Goal: Check status: Check status

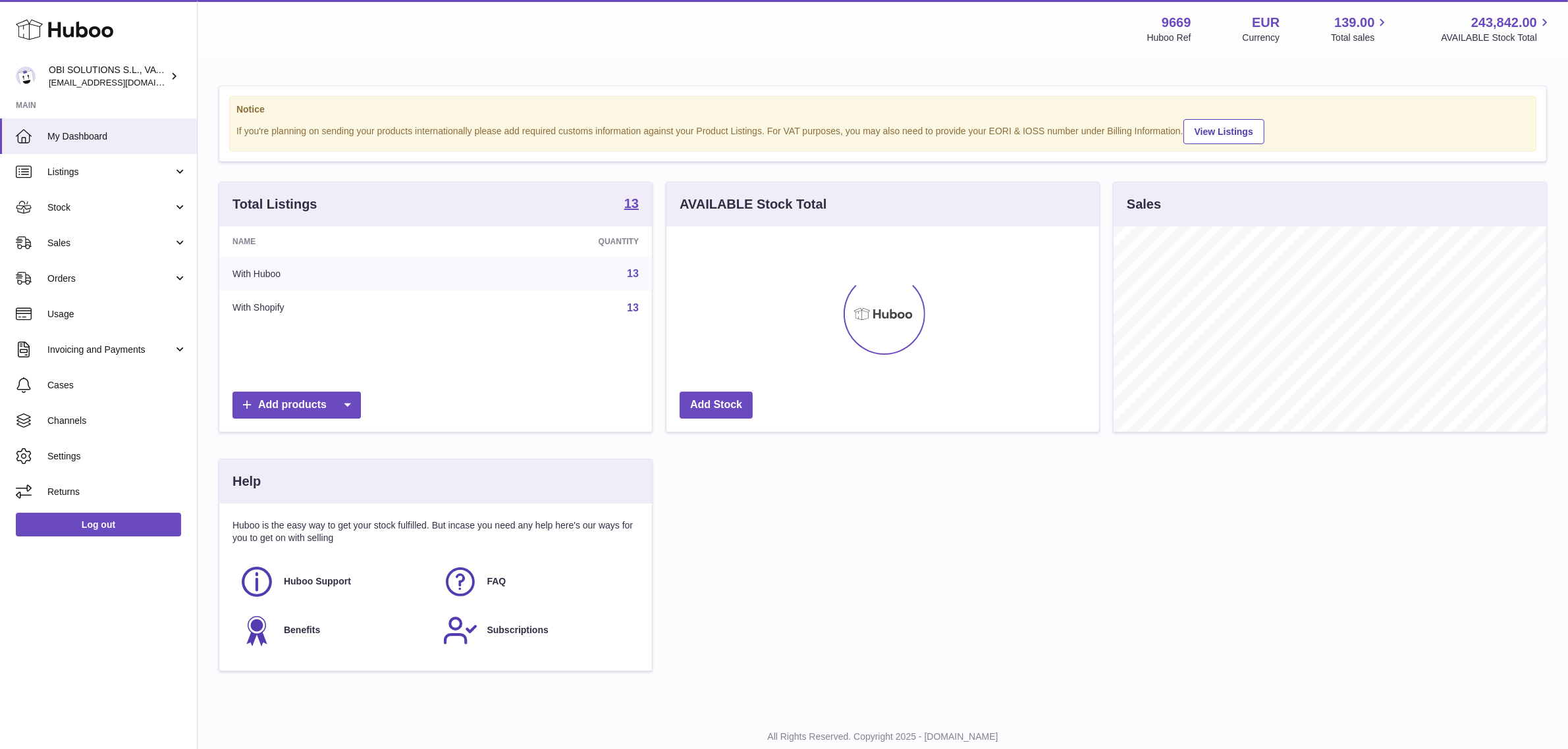
scroll to position [205, 433]
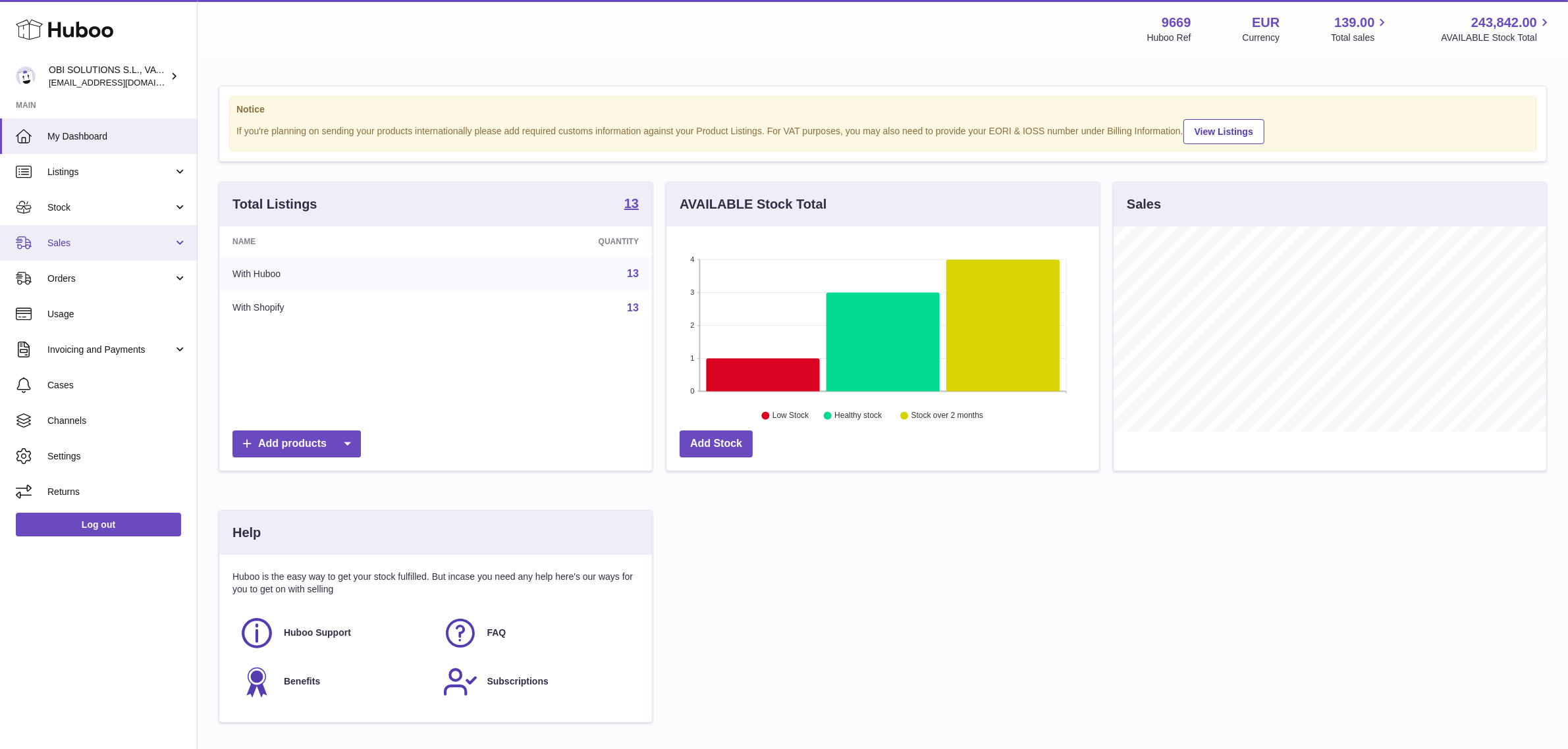
click at [130, 244] on span "Sales" at bounding box center [110, 243] width 126 height 13
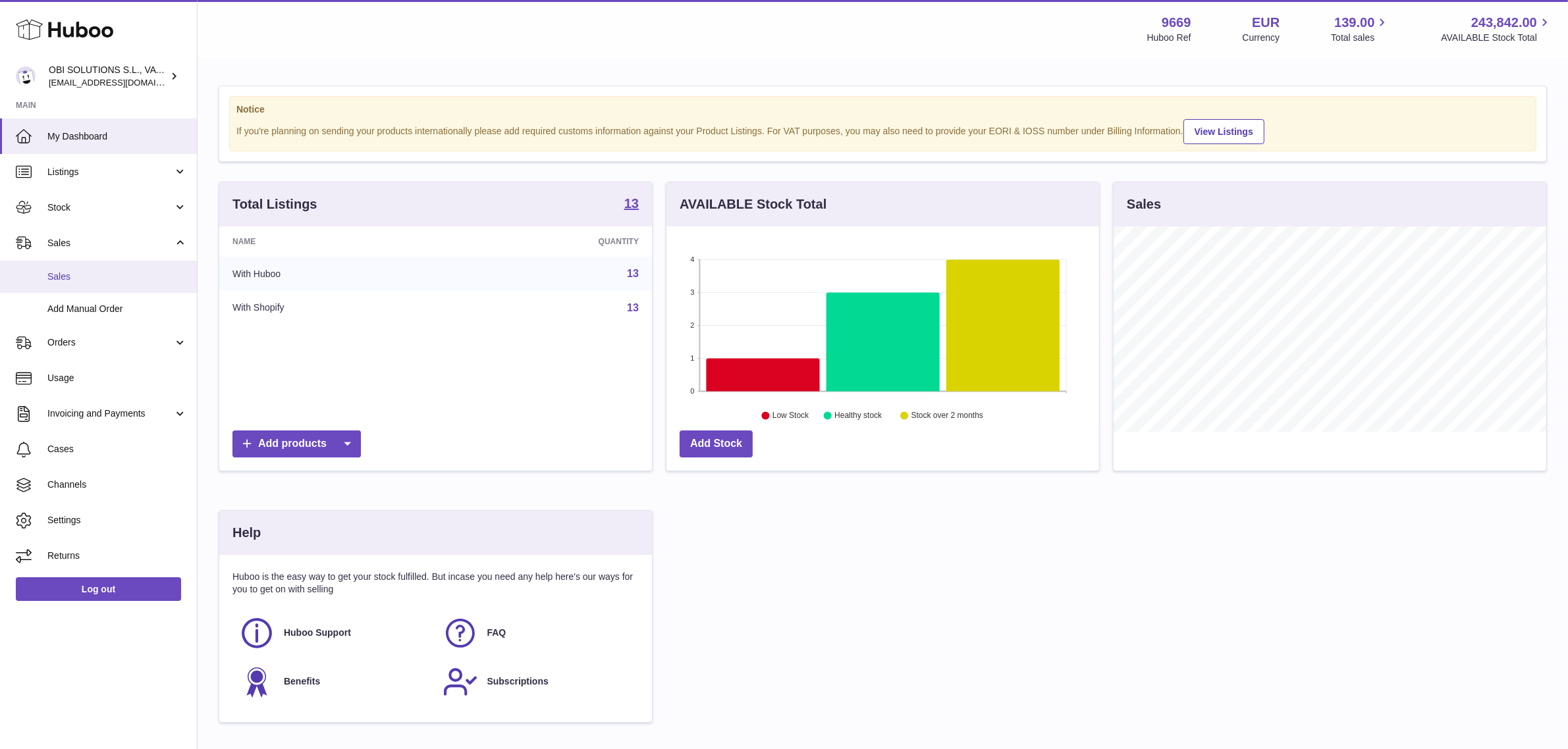
click at [96, 285] on link "Sales" at bounding box center [98, 277] width 197 height 32
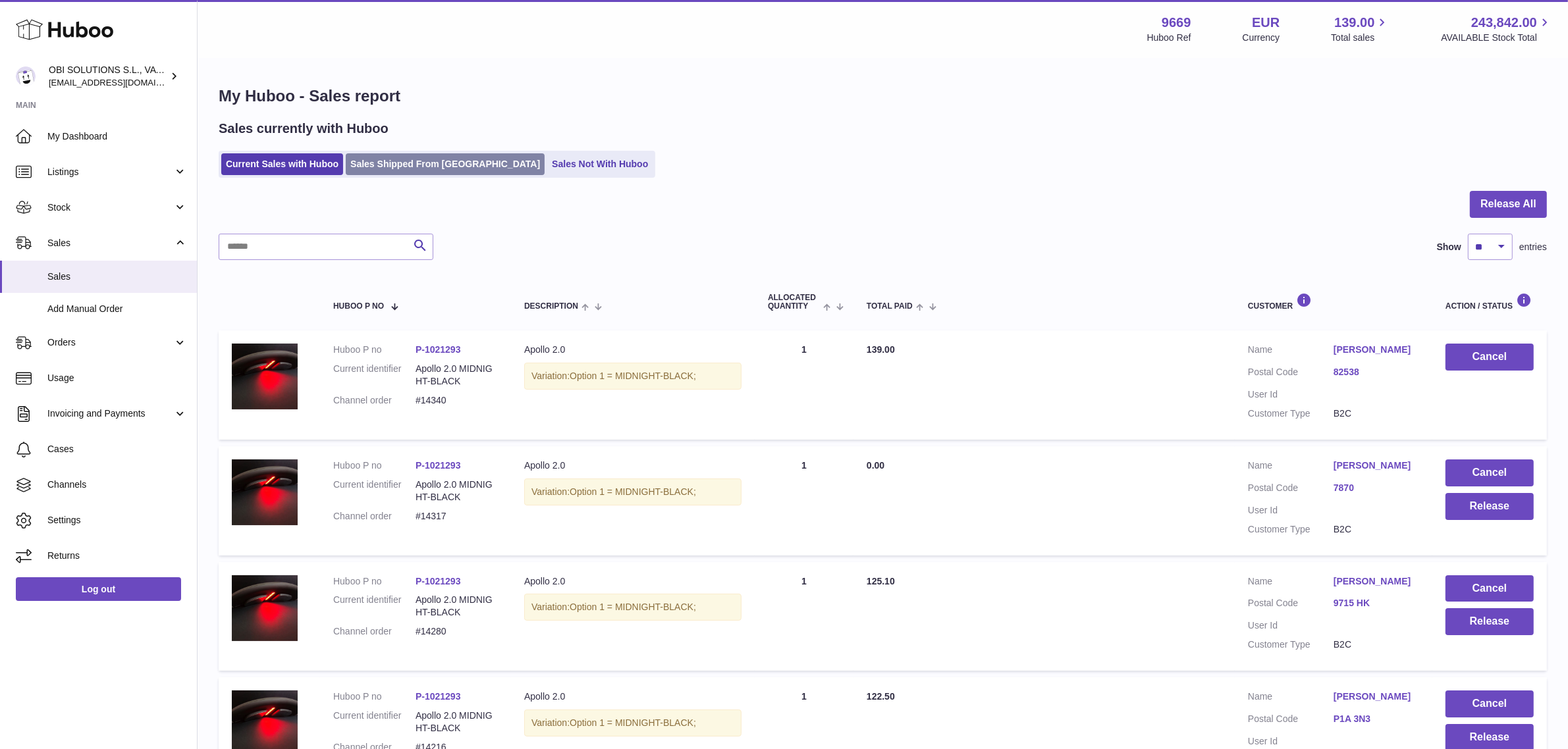
click at [440, 173] on link "Sales Shipped From [GEOGRAPHIC_DATA]" at bounding box center [446, 164] width 199 height 22
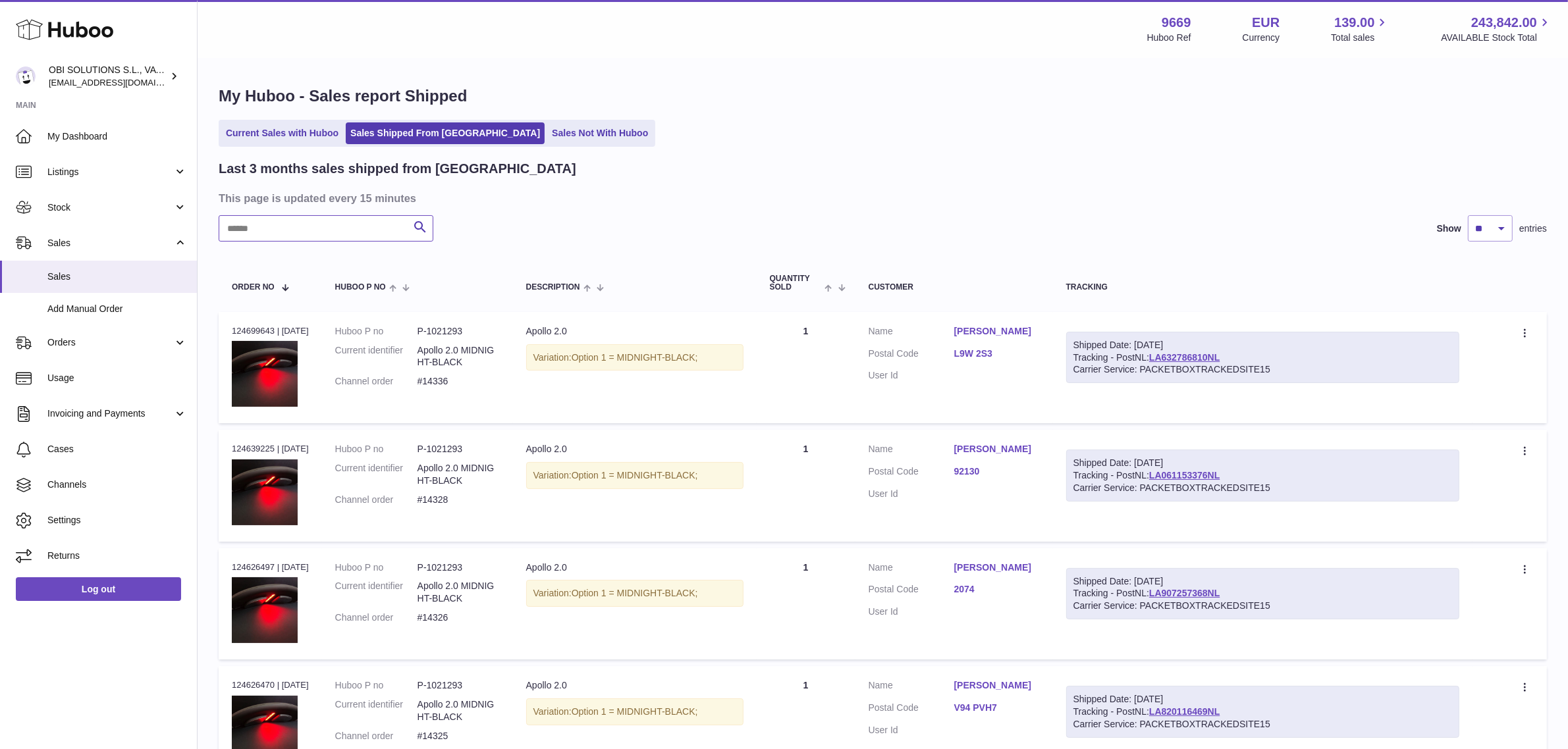
click at [356, 218] on input "text" at bounding box center [326, 228] width 215 height 26
paste input "*****"
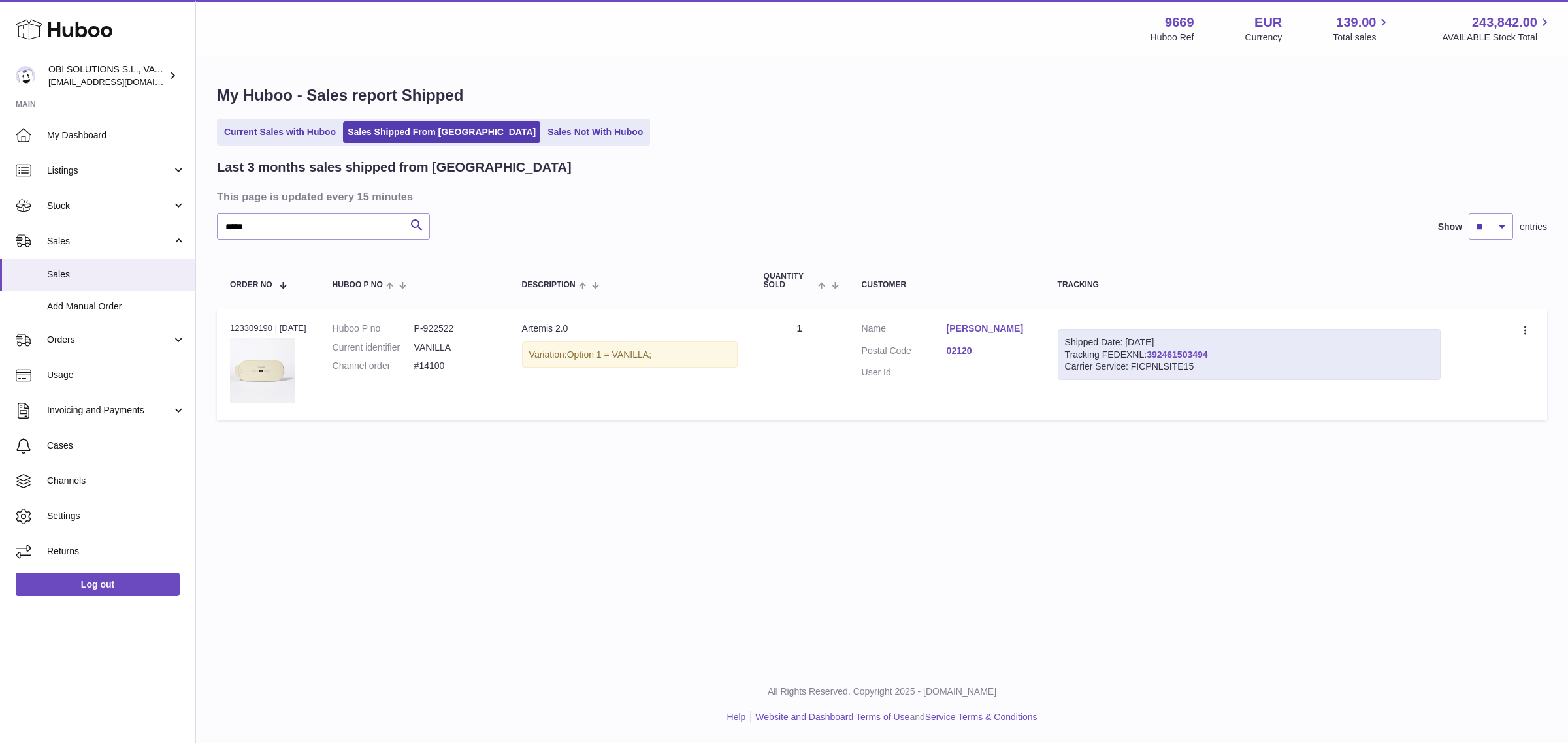
click at [1207, 357] on link "392461503494" at bounding box center [1178, 354] width 61 height 10
drag, startPoint x: 273, startPoint y: 217, endPoint x: 191, endPoint y: 226, distance: 82.5
click at [191, 226] on div "Huboo OBI SOLUTIONS S.L., VAT: B70911078 internalAdmin-9669@internal.huboo.com …" at bounding box center [784, 372] width 1568 height 743
paste input "text"
click at [1191, 357] on link "392463089216" at bounding box center [1178, 354] width 61 height 10
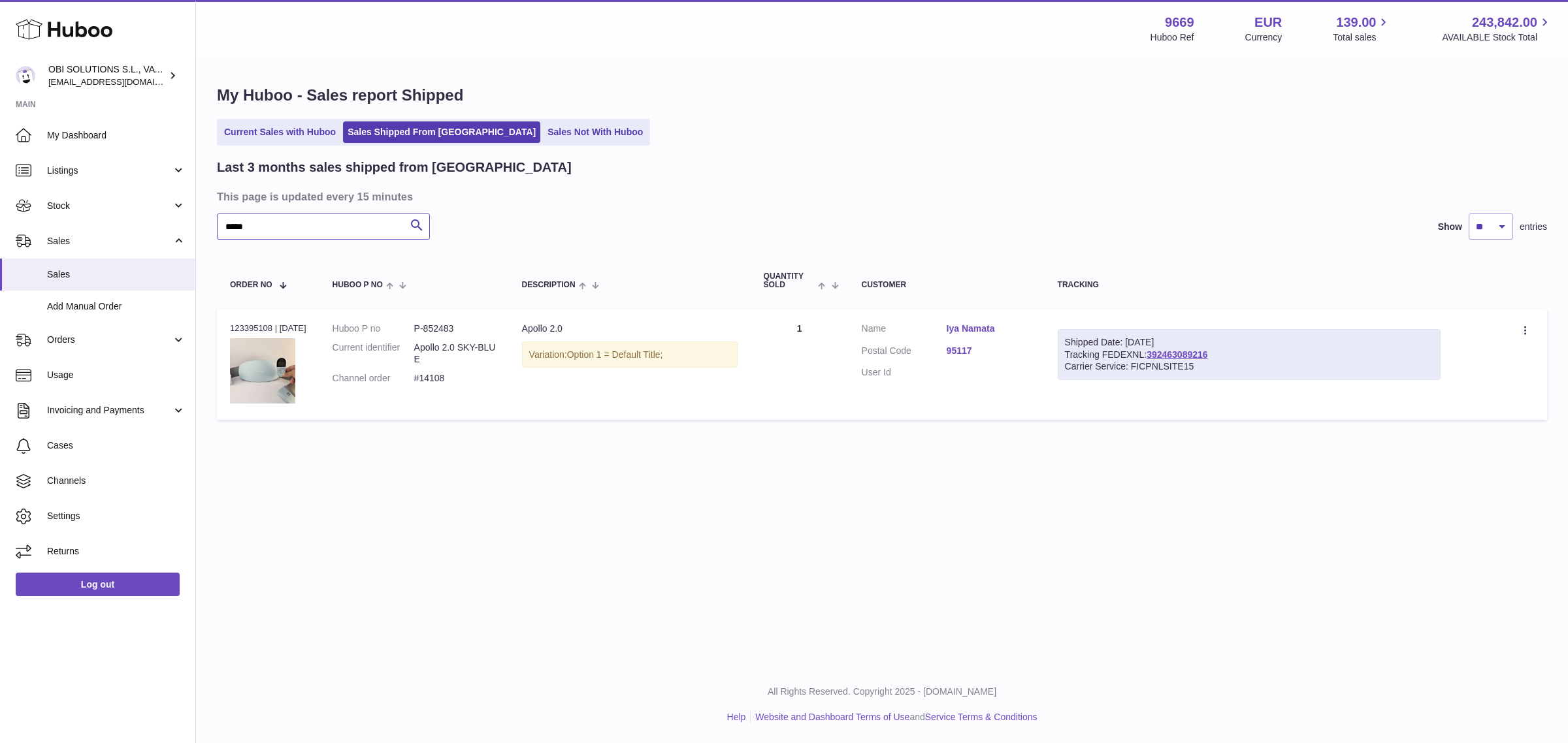
drag, startPoint x: 257, startPoint y: 219, endPoint x: 198, endPoint y: 220, distance: 59.0
click at [198, 220] on div "My Huboo - Sales report Shipped Current Sales with Huboo Sales Shipped From Hub…" at bounding box center [882, 256] width 1372 height 394
paste input "text"
click at [1207, 356] on link "392463078930" at bounding box center [1178, 354] width 61 height 10
drag, startPoint x: 249, startPoint y: 223, endPoint x: 190, endPoint y: 219, distance: 59.1
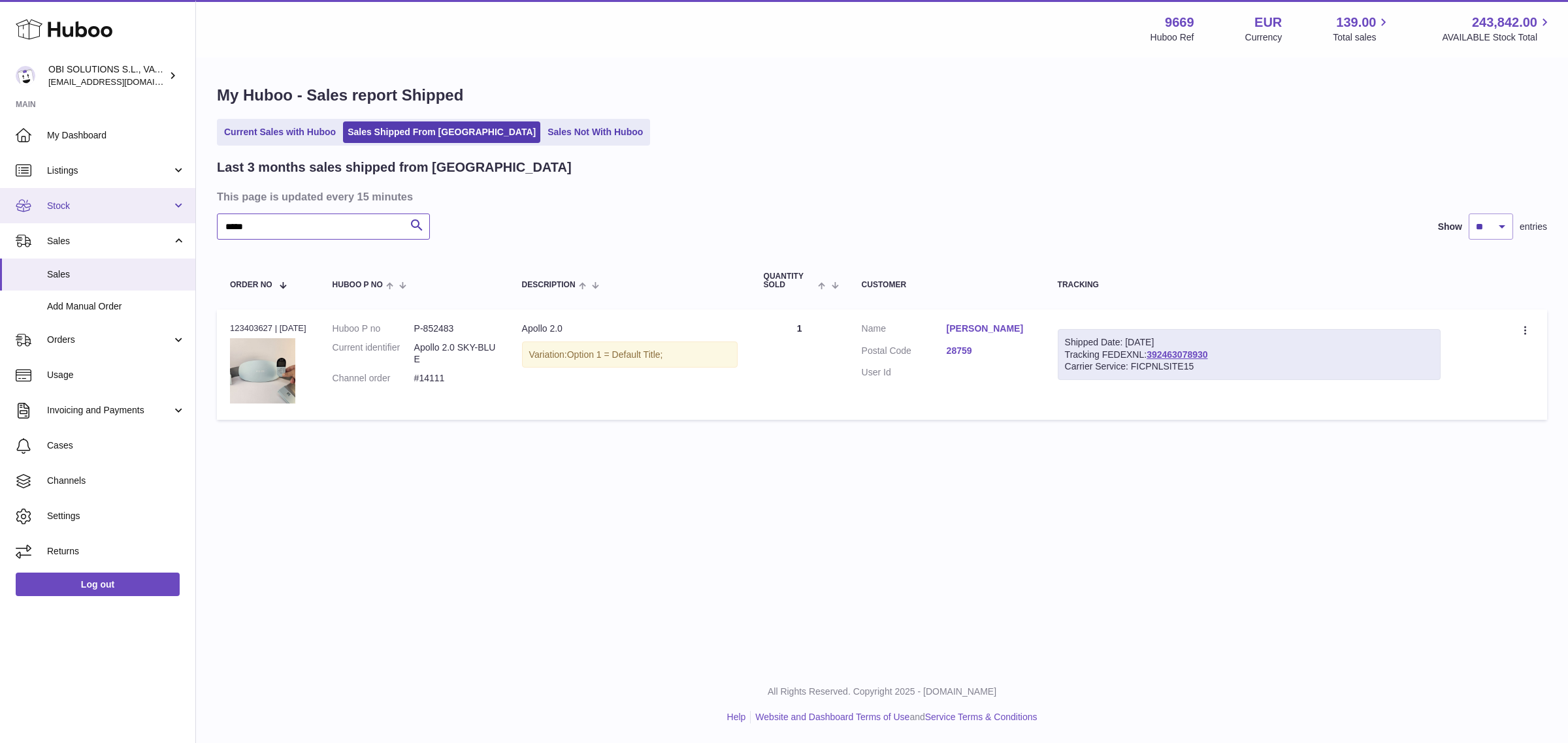
click at [187, 224] on div "Huboo OBI SOLUTIONS S.L., VAT: B70911078 internalAdmin-9669@internal.huboo.com …" at bounding box center [784, 372] width 1568 height 743
paste input "text"
click at [1196, 357] on link "392463073353" at bounding box center [1178, 354] width 61 height 10
drag, startPoint x: 205, startPoint y: 217, endPoint x: 165, endPoint y: 219, distance: 40.0
click at [165, 219] on div "Huboo OBI SOLUTIONS S.L., VAT: B70911078 internalAdmin-9669@internal.huboo.com …" at bounding box center [784, 372] width 1568 height 743
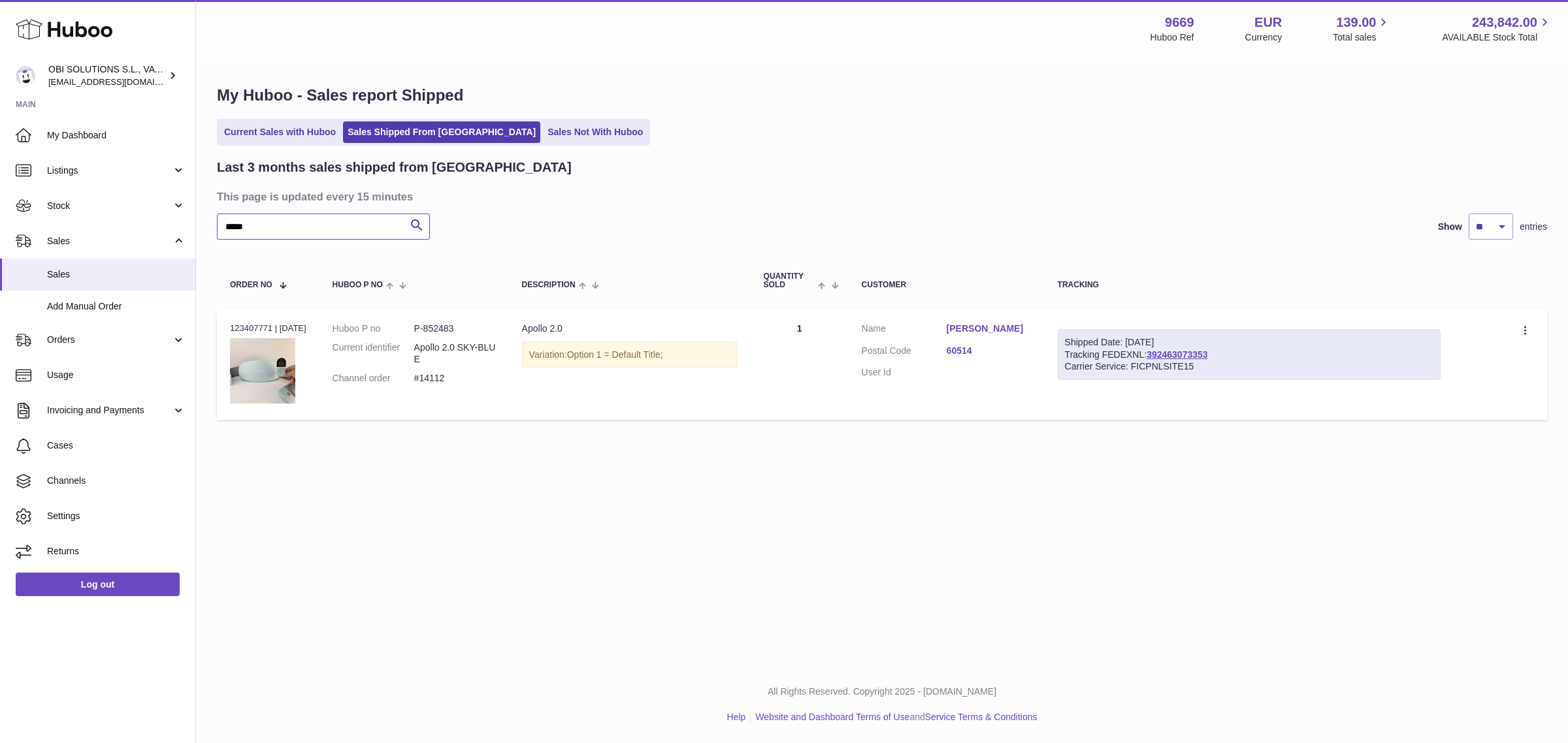
paste input "text"
click at [1171, 351] on link "392464896499" at bounding box center [1178, 354] width 61 height 10
drag, startPoint x: 259, startPoint y: 230, endPoint x: 205, endPoint y: 229, distance: 54.0
click at [205, 229] on div "My Huboo - Sales report Shipped Current Sales with Huboo Sales Shipped From Hub…" at bounding box center [882, 256] width 1372 height 394
paste input "text"
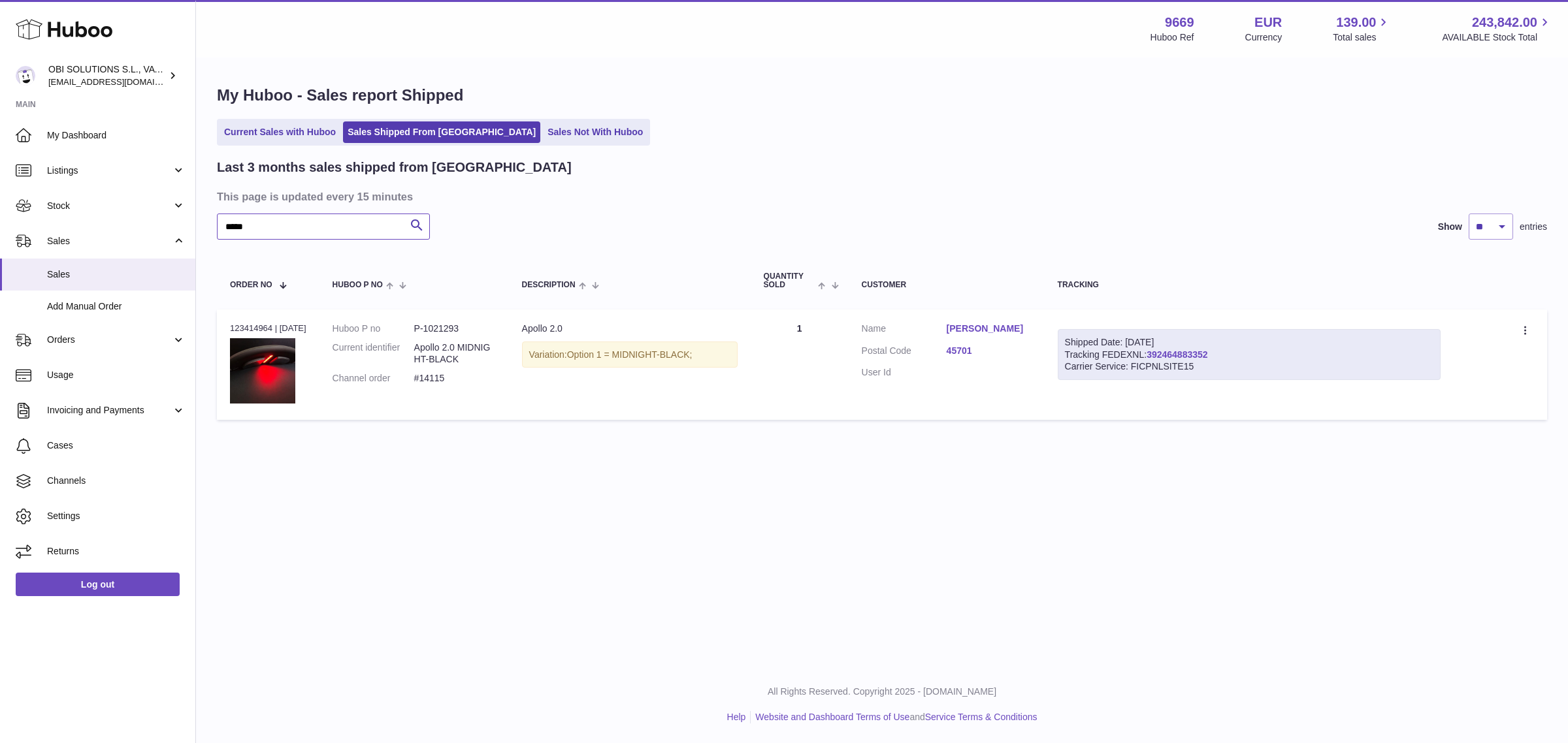
type input "*****"
click at [1175, 350] on link "392464883352" at bounding box center [1178, 354] width 61 height 10
